Goal: Task Accomplishment & Management: Manage account settings

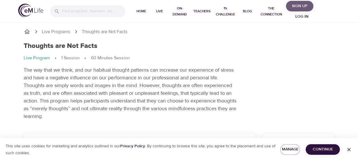
click at [300, 5] on span "Sign Up" at bounding box center [299, 6] width 23 height 7
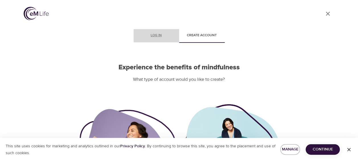
click at [154, 34] on span "Log in" at bounding box center [156, 35] width 39 height 6
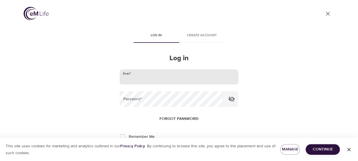
click at [146, 76] on input "email" at bounding box center [179, 76] width 118 height 15
type input "balee@hanover.com"
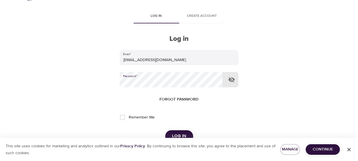
scroll to position [28, 0]
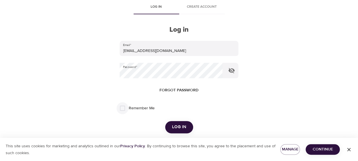
click at [122, 108] on input "Remember Me" at bounding box center [122, 108] width 12 height 12
checkbox input "true"
click at [181, 126] on span "Log in" at bounding box center [179, 126] width 14 height 7
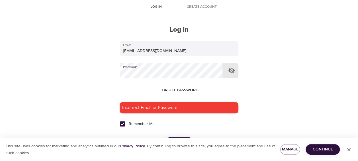
scroll to position [57, 0]
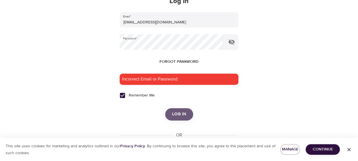
click at [183, 114] on span "Log in" at bounding box center [179, 113] width 14 height 7
click at [174, 60] on span "Forgot password" at bounding box center [178, 61] width 39 height 7
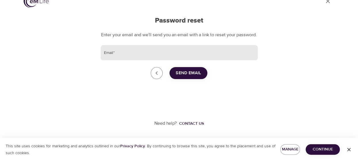
click at [139, 51] on input "Email   *" at bounding box center [178, 52] width 157 height 15
type input "balee@hanover.com"
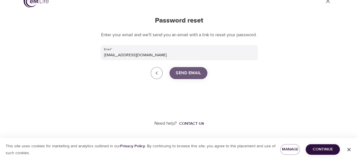
click at [183, 71] on span "Send Email" at bounding box center [188, 72] width 25 height 7
